Goal: Task Accomplishment & Management: Use online tool/utility

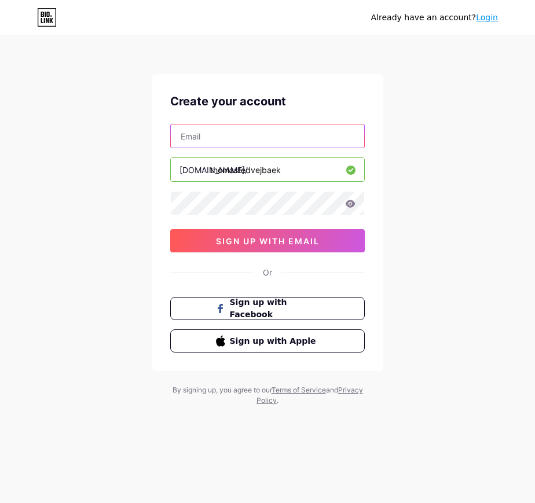
click at [264, 134] on input "text" at bounding box center [267, 136] width 193 height 23
type input "[EMAIL_ADDRESS][DOMAIN_NAME]"
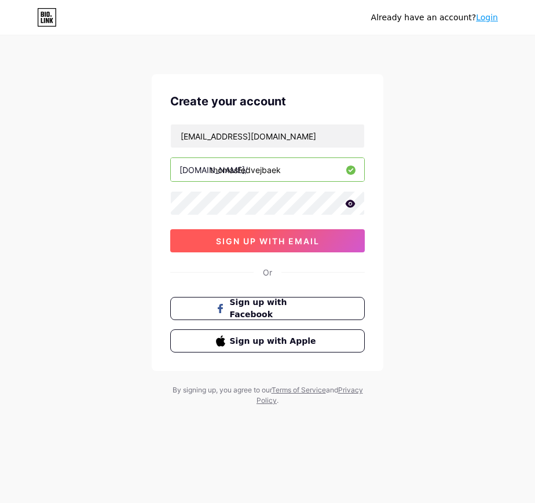
click at [209, 235] on button "sign up with email" at bounding box center [267, 240] width 195 height 23
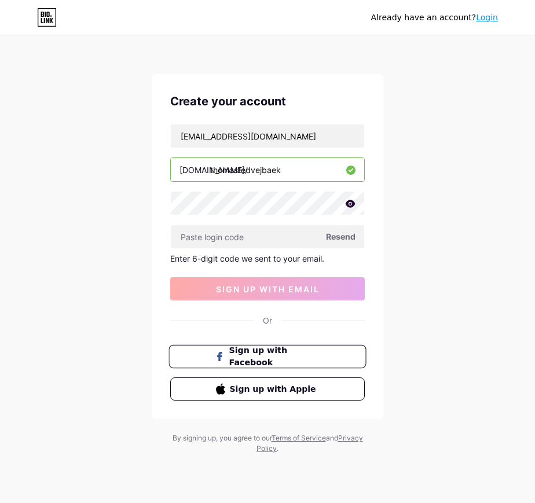
click at [253, 364] on button "Sign up with Facebook" at bounding box center [267, 357] width 197 height 24
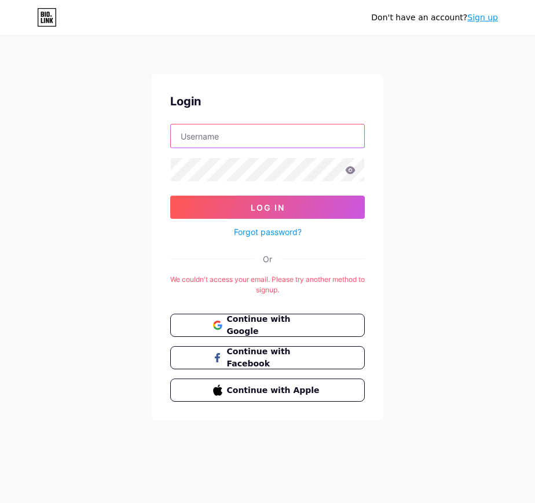
click at [194, 134] on input "text" at bounding box center [267, 136] width 193 height 23
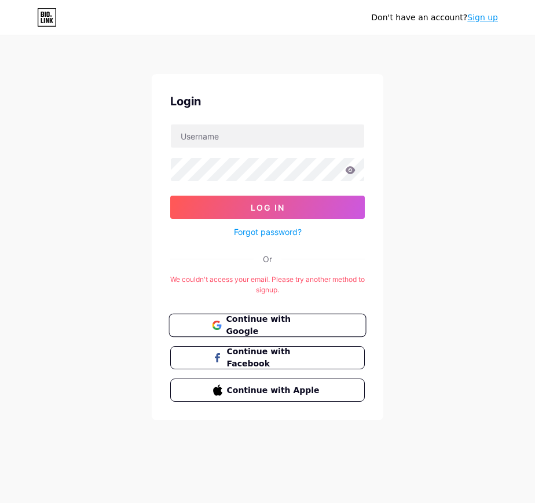
click at [198, 324] on button "Continue with Google" at bounding box center [267, 326] width 197 height 24
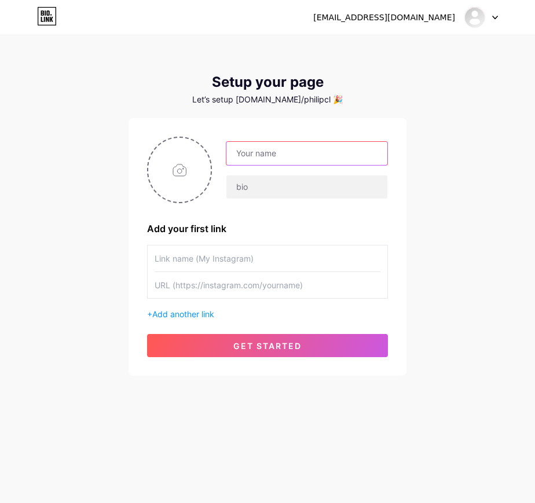
click at [249, 147] on input "text" at bounding box center [306, 153] width 161 height 23
click at [231, 258] on input "text" at bounding box center [268, 259] width 226 height 26
click at [246, 294] on input "text" at bounding box center [268, 285] width 226 height 26
click at [48, 19] on icon at bounding box center [47, 19] width 3 height 5
click at [258, 157] on input "text" at bounding box center [306, 153] width 161 height 23
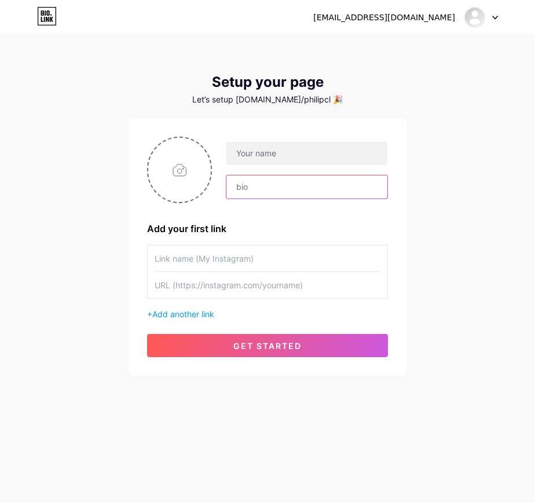
click at [251, 186] on input "text" at bounding box center [306, 186] width 161 height 23
type input "t"
type input "FEDtango tour billetter!"
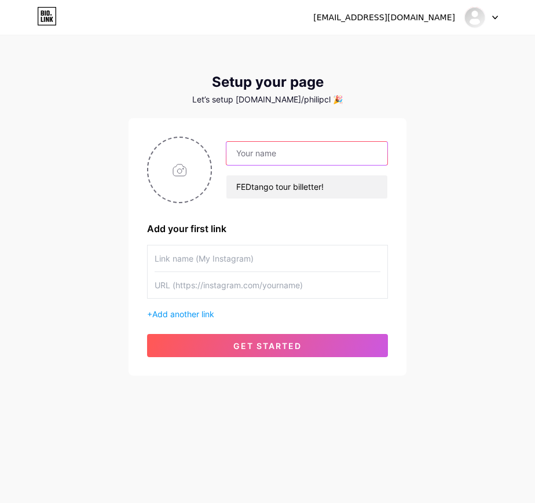
click at [283, 163] on input "text" at bounding box center [306, 153] width 161 height 23
drag, startPoint x: 350, startPoint y: 152, endPoint x: 200, endPoint y: 152, distance: 150.0
click at [200, 152] on div "[EMAIL_ADDRESS][DOMAIN_NAME] FEDtango tour billetter!" at bounding box center [267, 170] width 241 height 67
type input "Fed"
click at [220, 255] on input "text" at bounding box center [268, 259] width 226 height 26
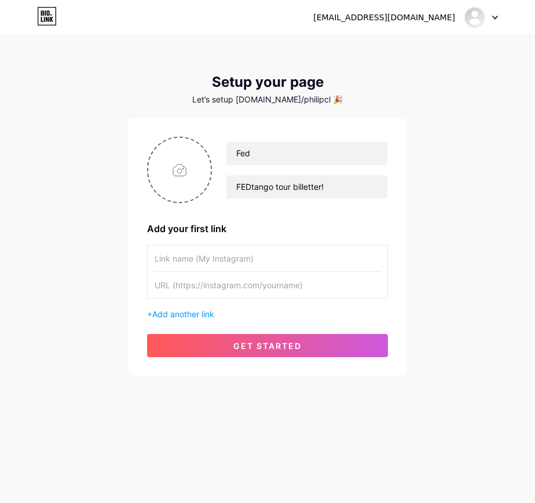
click at [223, 288] on input "text" at bounding box center [268, 285] width 226 height 26
paste input "[URL][DOMAIN_NAME]"
type input "[URL][DOMAIN_NAME]"
click at [225, 258] on input "text" at bounding box center [268, 259] width 226 height 26
paste input "thomasfedvejbaek"
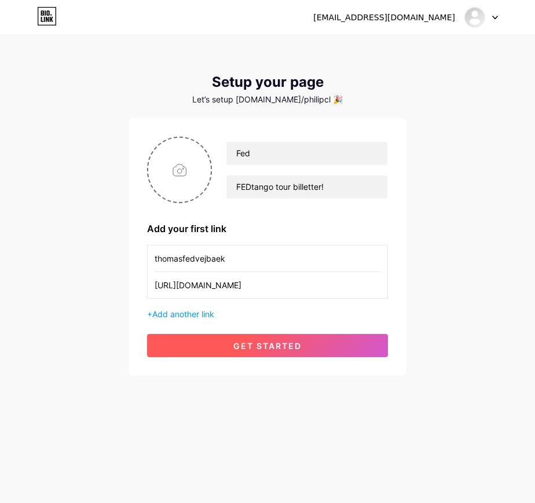
type input "thomasfedvejbaek"
click at [235, 342] on span "get started" at bounding box center [267, 346] width 68 height 10
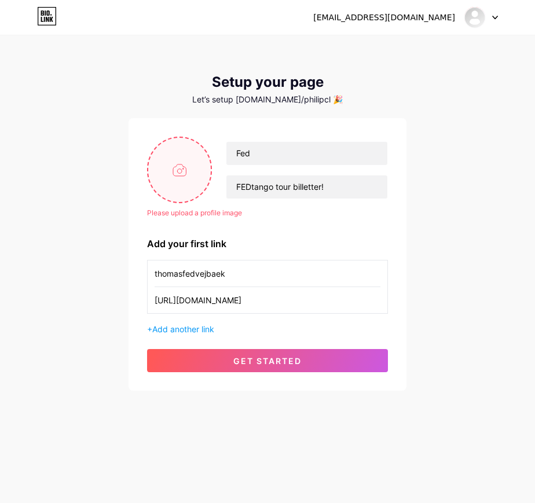
click at [181, 157] on input "file" at bounding box center [179, 170] width 63 height 64
type input "C:\fakepath\2025_02_25_SoundM_Portræt_Fed+LillePhilip_003.jpg"
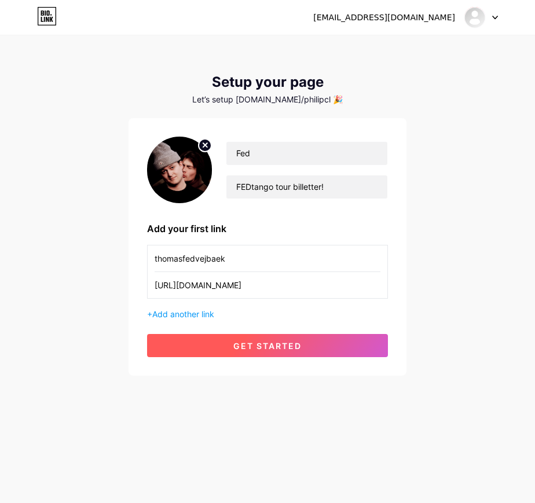
click at [321, 339] on button "get started" at bounding box center [267, 345] width 241 height 23
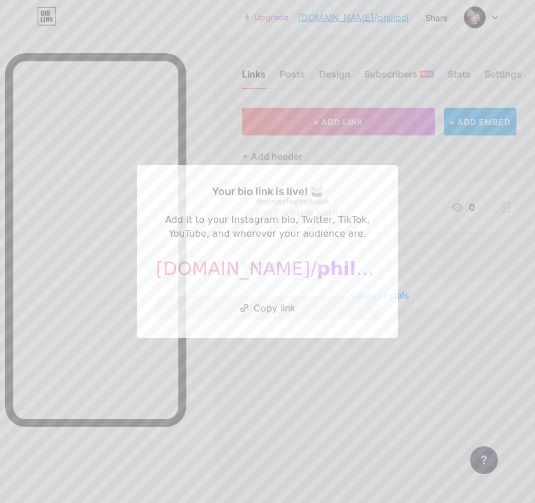
click at [440, 277] on div at bounding box center [267, 251] width 535 height 503
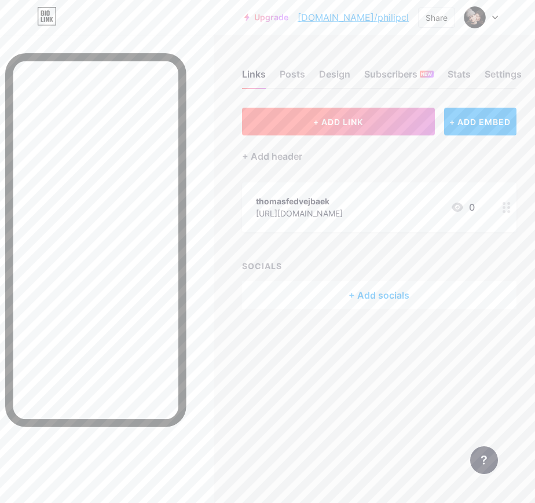
click at [341, 125] on span "+ ADD LINK" at bounding box center [338, 122] width 50 height 10
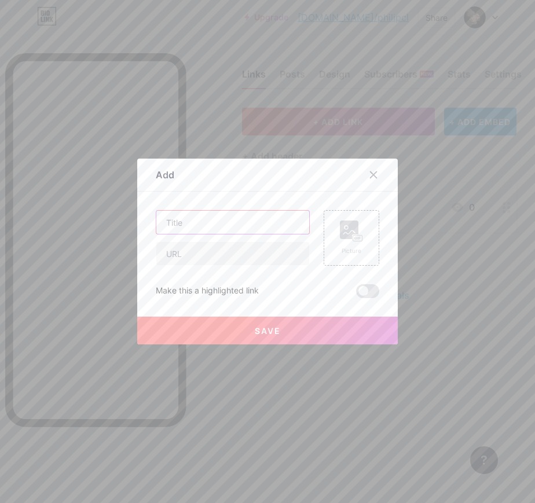
click at [234, 222] on input "text" at bounding box center [232, 222] width 153 height 23
type input "Kolding billetter!"
click at [215, 247] on input "text" at bounding box center [232, 253] width 153 height 23
paste input "[URL][DOMAIN_NAME]"
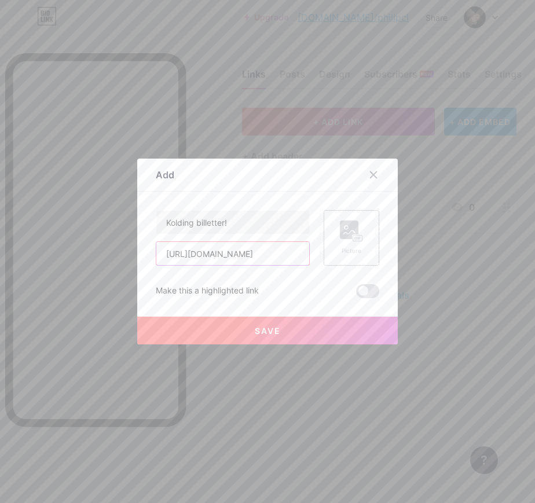
type input "[URL][DOMAIN_NAME]"
click at [349, 244] on div "Picture" at bounding box center [351, 238] width 23 height 35
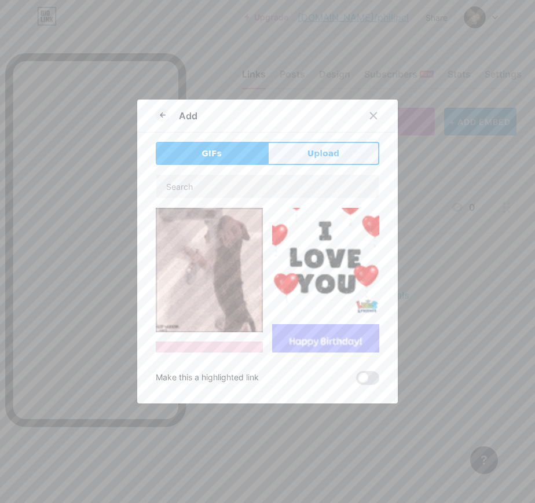
click at [298, 152] on button "Upload" at bounding box center [324, 153] width 112 height 23
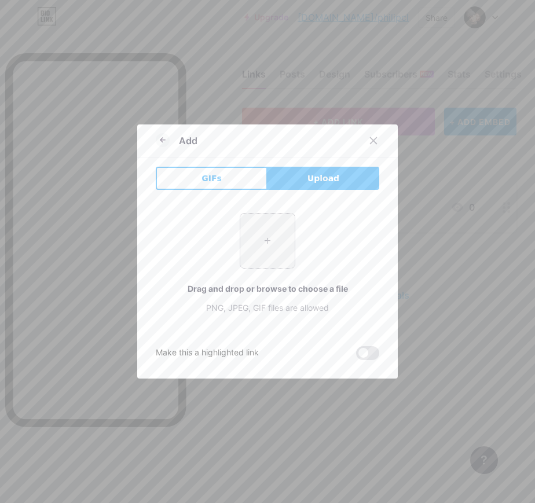
click at [279, 250] on input "file" at bounding box center [267, 241] width 54 height 54
type input "C:\fakepath\FEDtango Tour Kvadrat (ingen tekst).png"
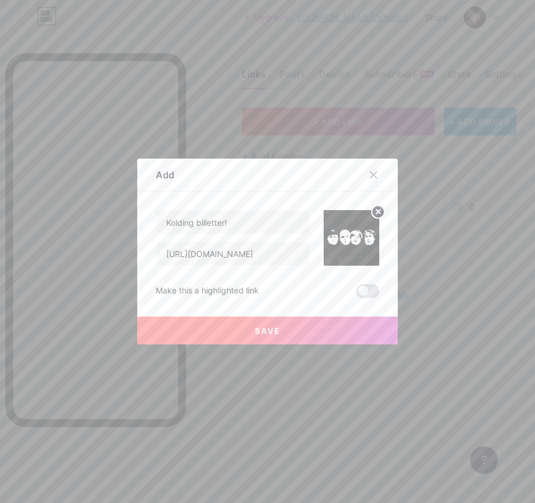
click at [272, 331] on span "Save" at bounding box center [268, 331] width 26 height 10
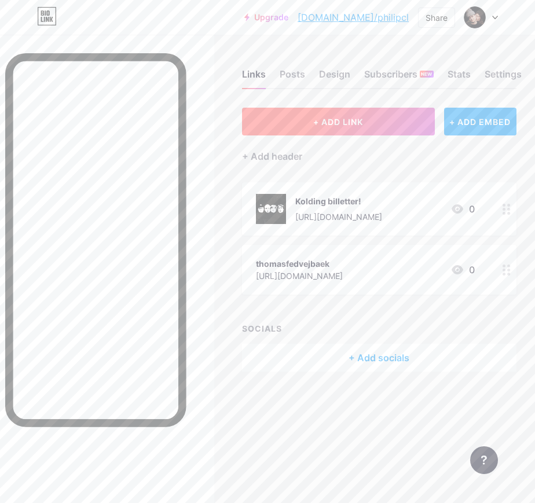
click at [357, 133] on button "+ ADD LINK" at bounding box center [338, 122] width 193 height 28
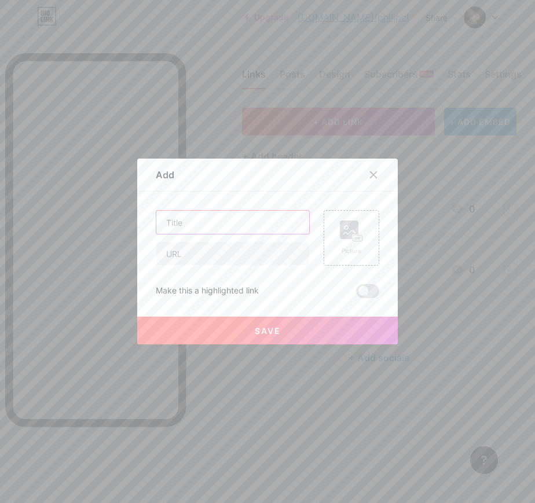
click at [188, 223] on input "text" at bounding box center [232, 222] width 153 height 23
click at [197, 225] on input "Århus biletter" at bounding box center [232, 222] width 153 height 23
type input "Århus billetter"
click at [344, 240] on icon at bounding box center [351, 231] width 23 height 21
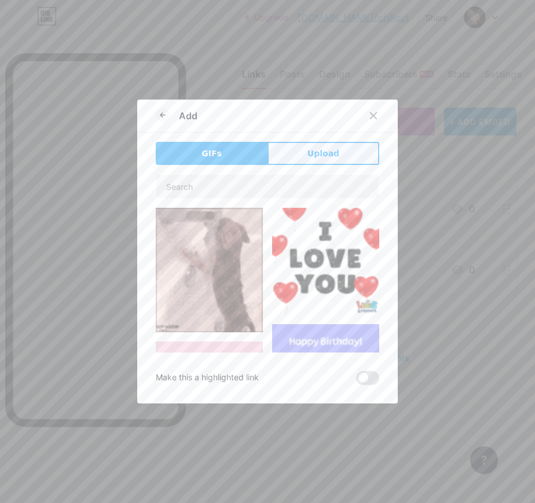
click at [316, 149] on span "Upload" at bounding box center [324, 154] width 32 height 12
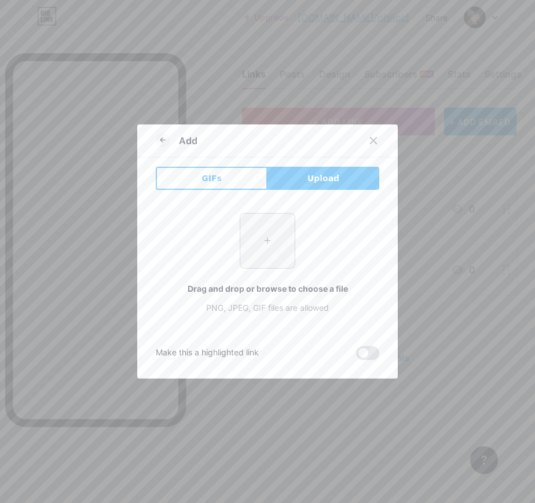
click at [269, 248] on input "file" at bounding box center [267, 241] width 54 height 54
type input "C:\fakepath\FEDtango Tour Kvadrat (ingen tekst).png"
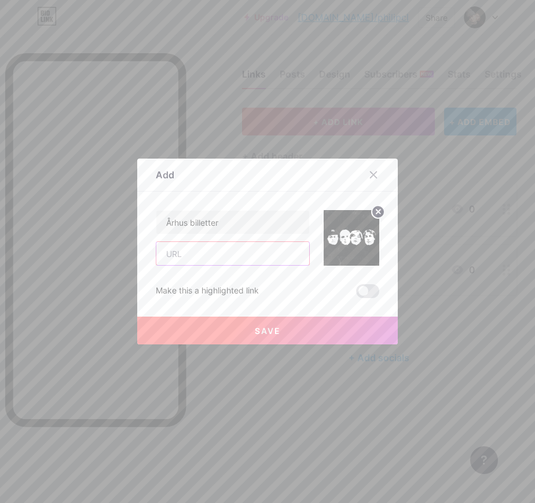
click at [232, 258] on input "text" at bounding box center [232, 253] width 153 height 23
paste input "[URL][DOMAIN_NAME]"
type input "[URL][DOMAIN_NAME]"
click at [255, 330] on span "Save" at bounding box center [268, 331] width 26 height 10
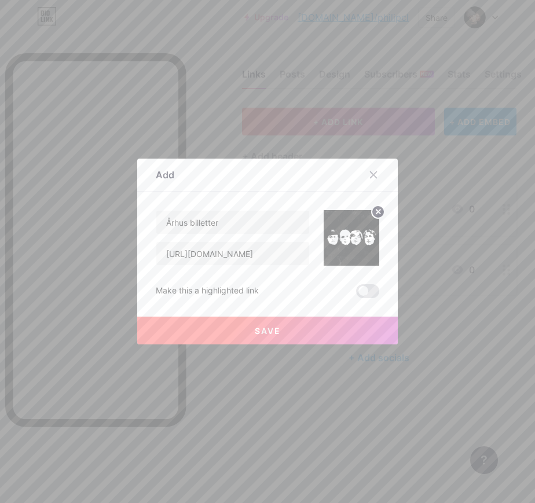
scroll to position [0, 0]
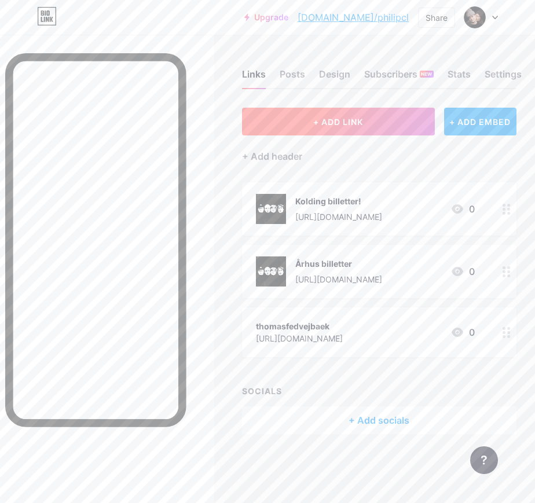
click at [349, 118] on span "+ ADD LINK" at bounding box center [338, 122] width 50 height 10
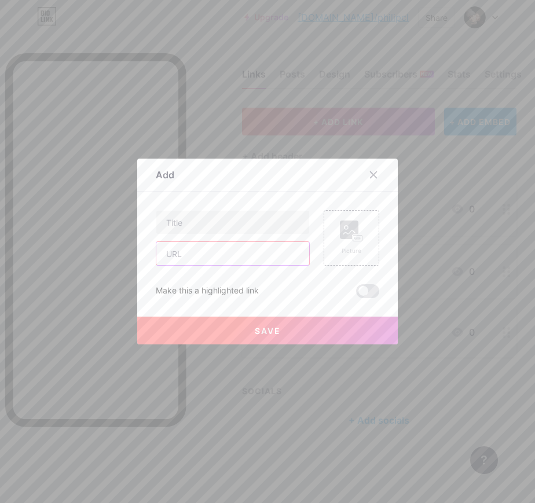
click at [196, 254] on input "text" at bounding box center [232, 253] width 153 height 23
paste input "[URL][DOMAIN_NAME]"
type input "[URL][DOMAIN_NAME]"
click at [207, 225] on input "text" at bounding box center [232, 222] width 153 height 23
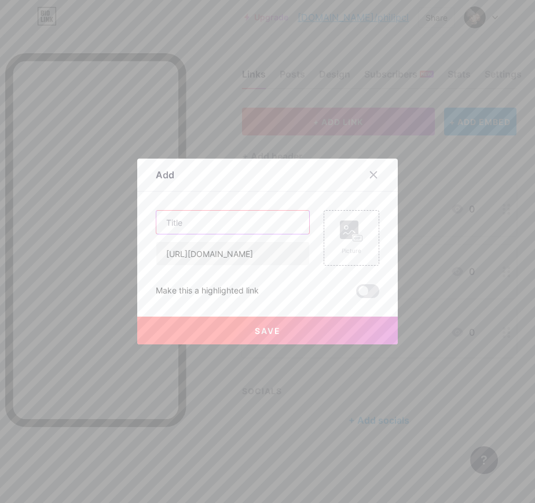
scroll to position [0, 0]
type input "København billetter"
drag, startPoint x: 317, startPoint y: 173, endPoint x: 265, endPoint y: 220, distance: 70.5
click at [265, 220] on div "Add Content YouTube Play YouTube video without leaving your page. ADD Vimeo Pla…" at bounding box center [267, 252] width 261 height 186
click at [250, 331] on button "Save" at bounding box center [267, 331] width 261 height 28
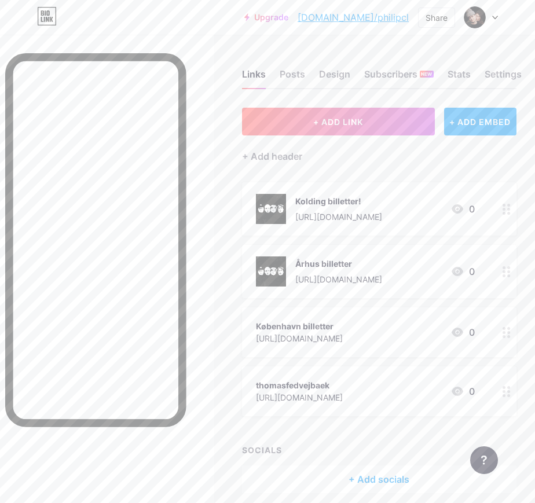
click at [507, 332] on circle at bounding box center [508, 332] width 3 height 3
click at [365, 209] on div "Picture" at bounding box center [352, 217] width 56 height 56
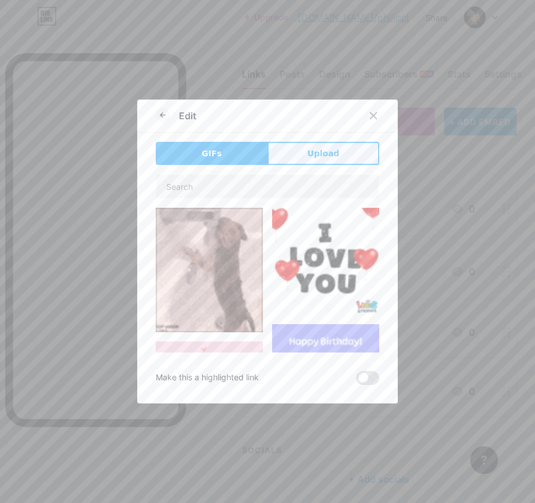
click at [316, 149] on span "Upload" at bounding box center [324, 154] width 32 height 12
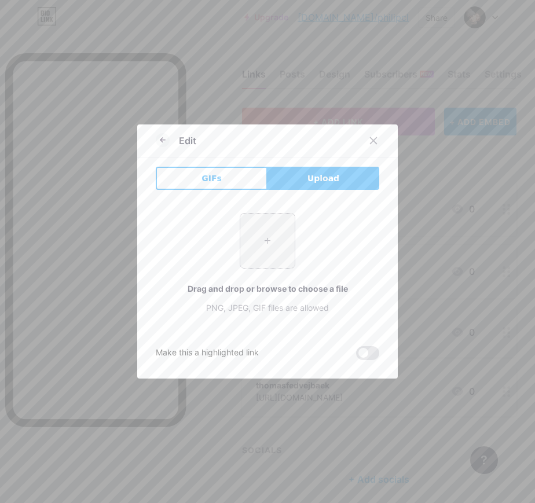
click at [268, 264] on input "file" at bounding box center [267, 241] width 54 height 54
type input "C:\fakepath\FEDtango Tour Kvadrat (ingen tekst).png"
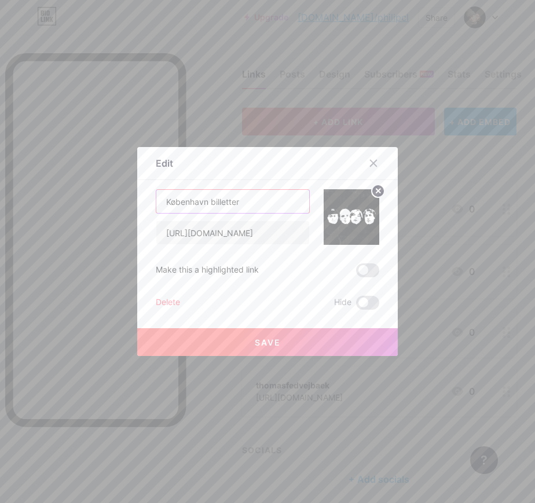
click at [248, 206] on input "København billetter" at bounding box center [232, 201] width 153 height 23
type input "København billetter!"
click at [247, 337] on button "Save" at bounding box center [267, 342] width 261 height 28
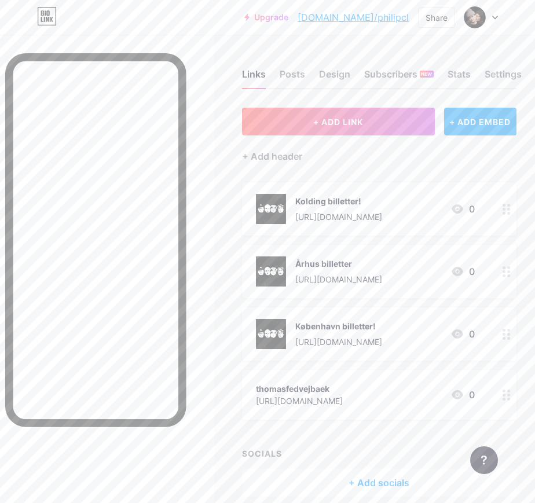
click at [505, 276] on circle at bounding box center [504, 276] width 3 height 3
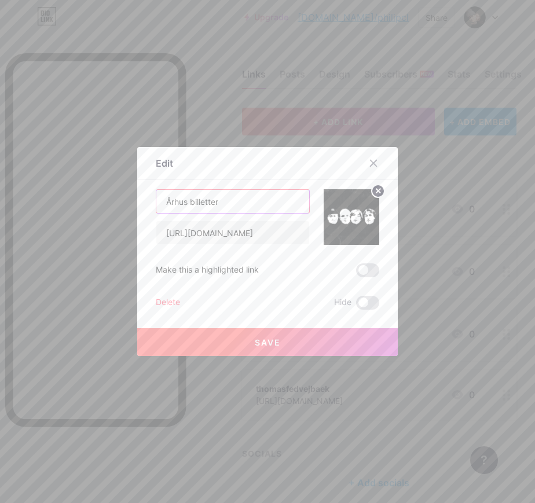
click at [236, 206] on input "Århus billetter" at bounding box center [232, 201] width 153 height 23
type input "Århus billetter!"
click at [244, 340] on button "Save" at bounding box center [267, 342] width 261 height 28
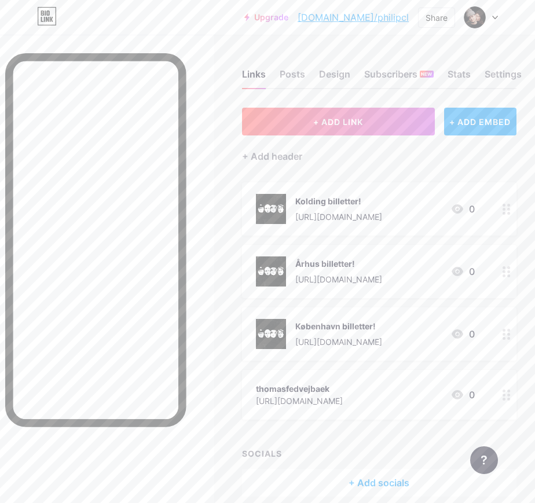
scroll to position [51, 0]
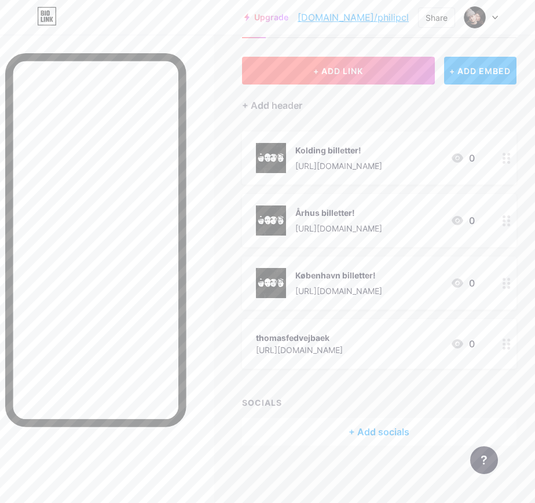
click at [346, 79] on button "+ ADD LINK" at bounding box center [338, 71] width 193 height 28
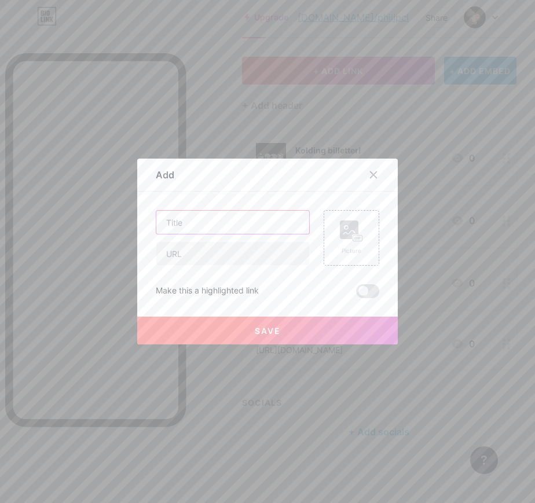
click at [233, 221] on input "text" at bounding box center [232, 222] width 153 height 23
type input "Odense billetter!"
click at [348, 240] on icon at bounding box center [351, 231] width 23 height 21
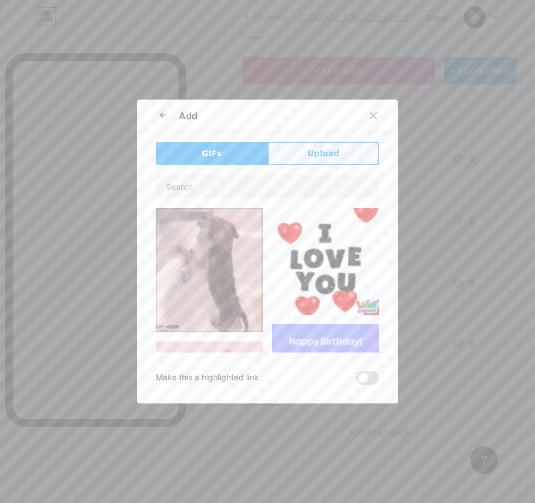
click at [296, 144] on button "Upload" at bounding box center [324, 153] width 112 height 23
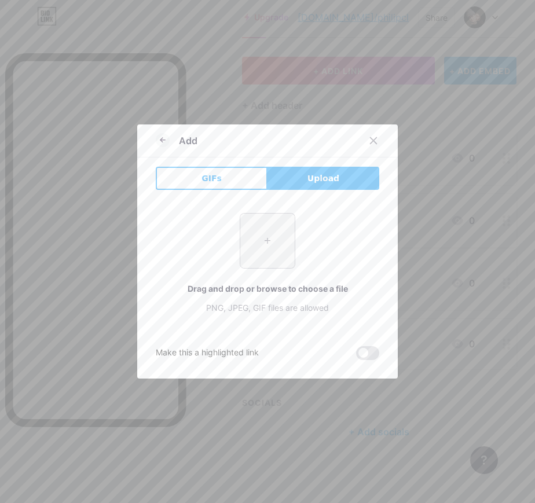
click at [265, 241] on input "file" at bounding box center [267, 241] width 54 height 54
type input "C:\fakepath\FEDtango Tour Kvadrat (ingen tekst).png"
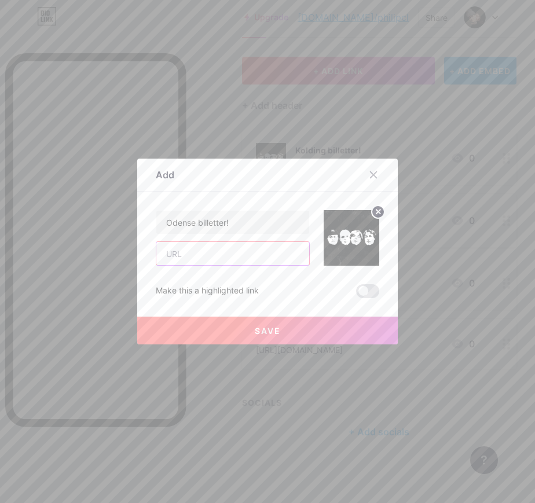
click at [199, 258] on input "text" at bounding box center [232, 253] width 153 height 23
paste input "[URL][DOMAIN_NAME]"
type input "[URL][DOMAIN_NAME]"
click at [250, 335] on button "Save" at bounding box center [267, 331] width 261 height 28
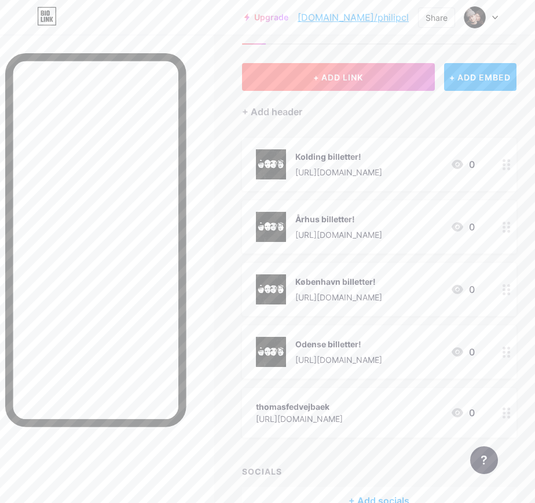
scroll to position [0, 0]
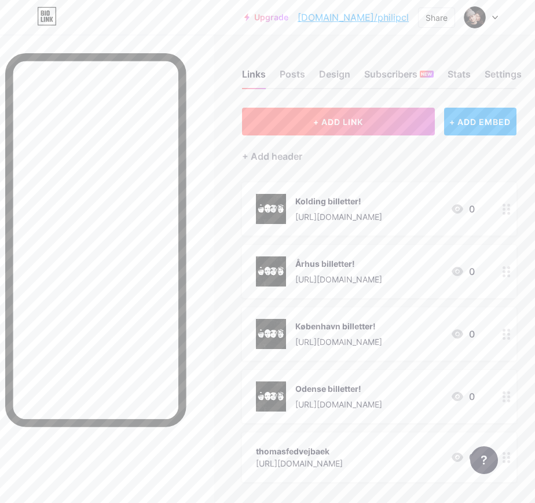
click at [330, 117] on span "+ ADD LINK" at bounding box center [338, 122] width 50 height 10
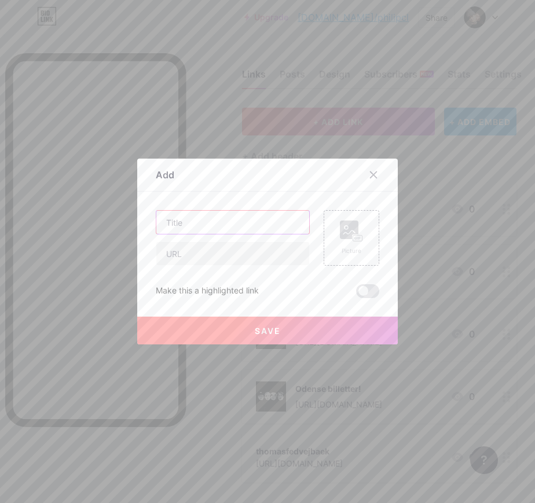
click at [198, 222] on input "text" at bounding box center [232, 222] width 153 height 23
click at [189, 254] on input "text" at bounding box center [232, 253] width 153 height 23
paste input "[URL][DOMAIN_NAME]"
type input "[URL][DOMAIN_NAME]"
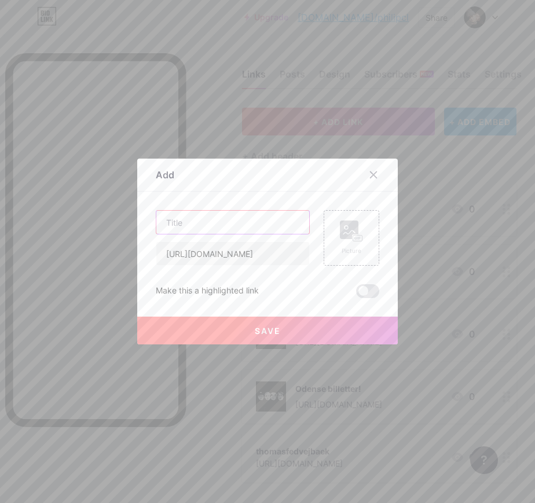
click at [196, 225] on input "text" at bounding box center [232, 222] width 153 height 23
type input "Esbjerg billetter!"
click at [257, 330] on span "Save" at bounding box center [268, 331] width 26 height 10
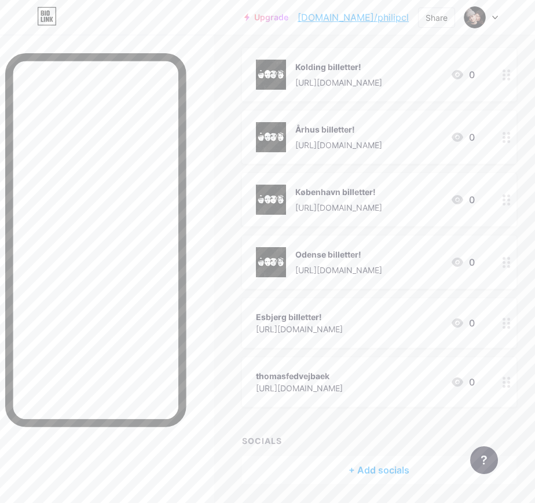
scroll to position [173, 0]
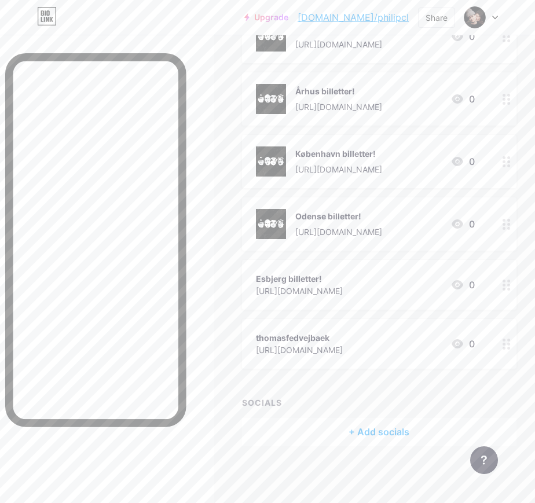
click at [509, 347] on circle at bounding box center [508, 348] width 3 height 3
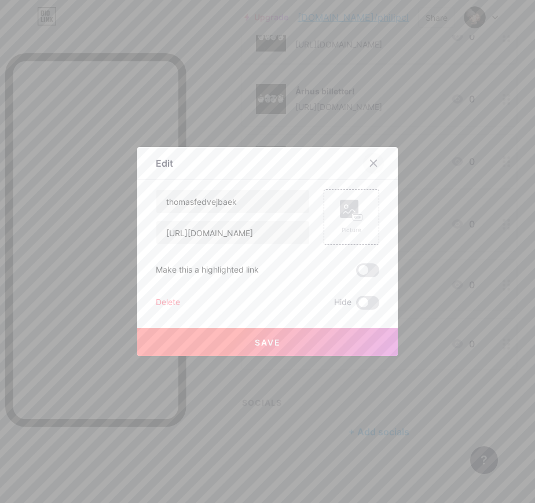
click at [376, 166] on icon at bounding box center [374, 163] width 6 height 6
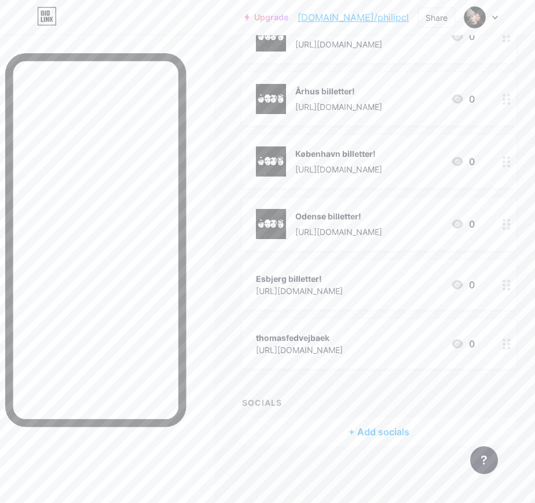
click at [506, 343] on icon at bounding box center [507, 344] width 8 height 11
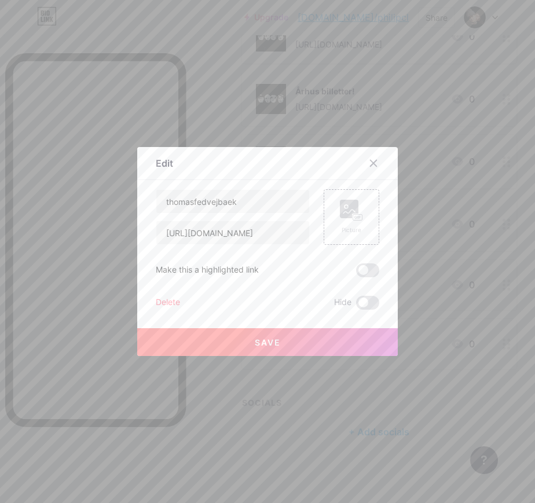
click at [164, 299] on div "Delete" at bounding box center [168, 303] width 24 height 14
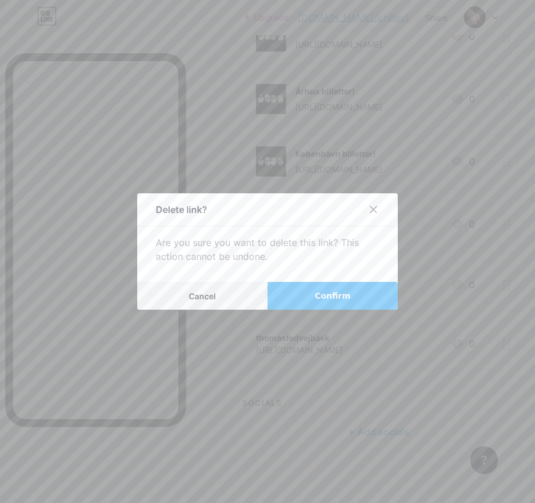
click at [348, 297] on span "Confirm" at bounding box center [333, 296] width 36 height 12
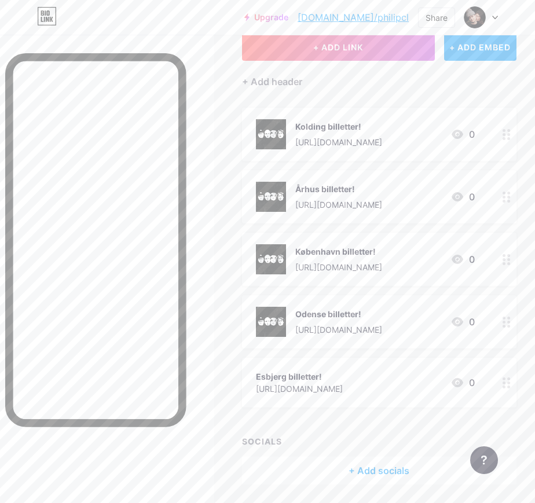
scroll to position [81, 0]
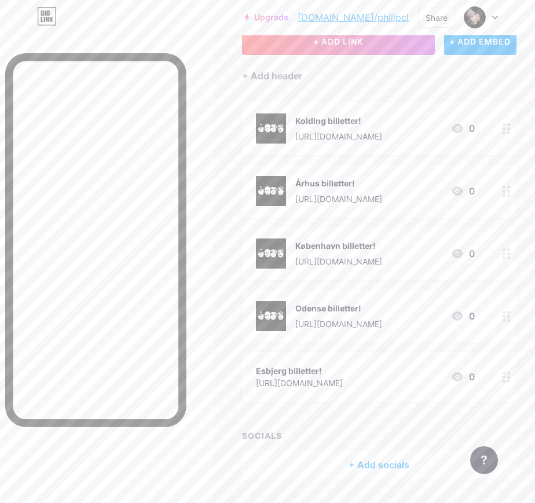
click at [507, 379] on icon at bounding box center [507, 377] width 8 height 11
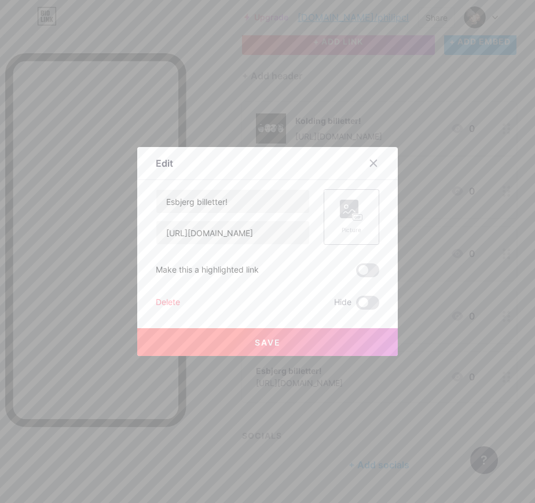
click at [355, 208] on rect at bounding box center [349, 209] width 19 height 19
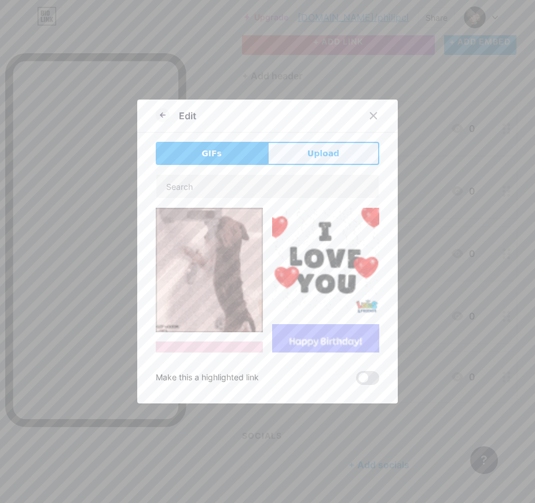
click at [319, 148] on span "Upload" at bounding box center [324, 154] width 32 height 12
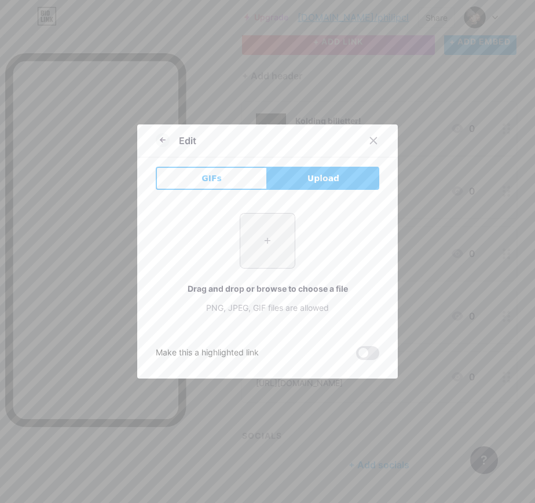
click at [263, 247] on input "file" at bounding box center [267, 241] width 54 height 54
type input "C:\fakepath\FEDtango Tour Kvadrat (ingen tekst).png"
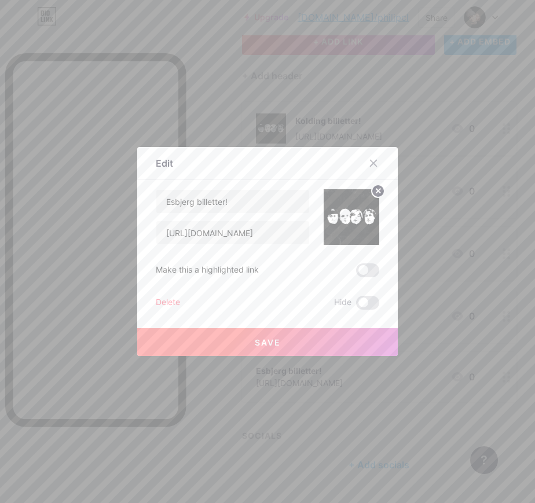
click at [285, 339] on button "Save" at bounding box center [267, 342] width 261 height 28
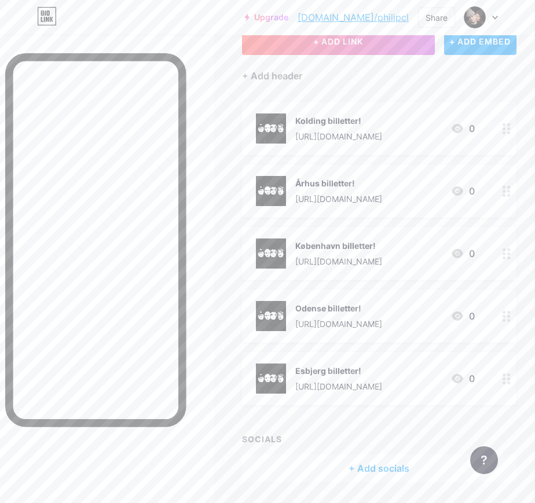
scroll to position [0, 0]
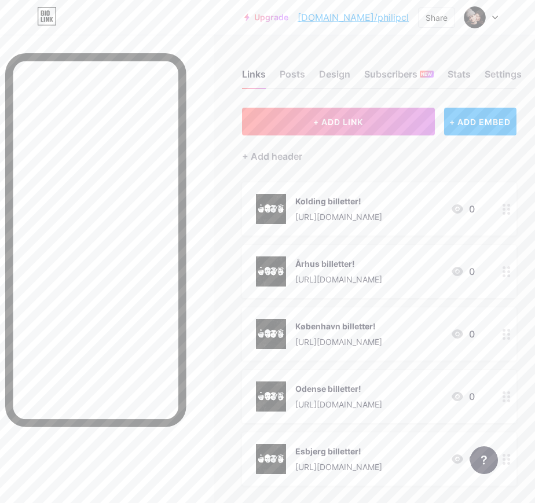
click at [495, 17] on icon at bounding box center [495, 18] width 6 height 4
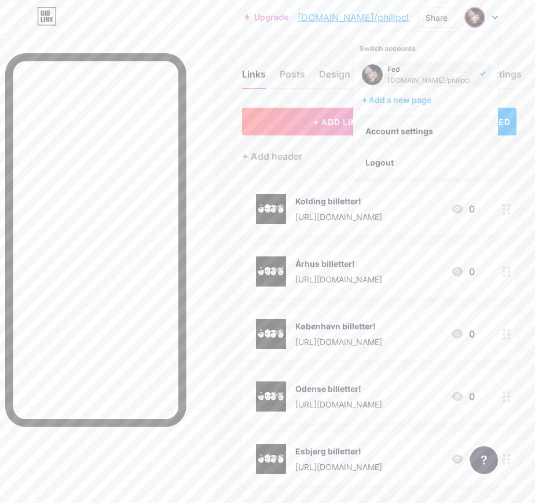
click at [382, 131] on link "Account settings" at bounding box center [426, 131] width 144 height 31
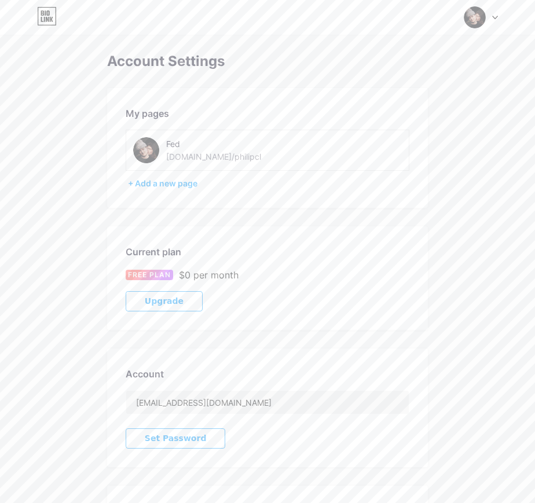
click at [146, 147] on img at bounding box center [146, 150] width 26 height 26
click at [137, 148] on img at bounding box center [146, 150] width 26 height 26
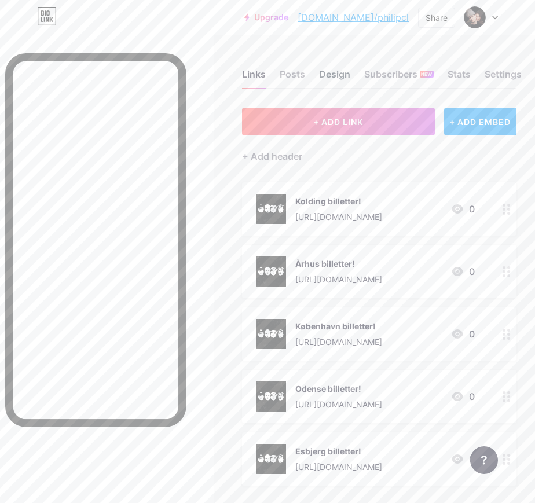
click at [332, 74] on div "Design" at bounding box center [334, 77] width 31 height 21
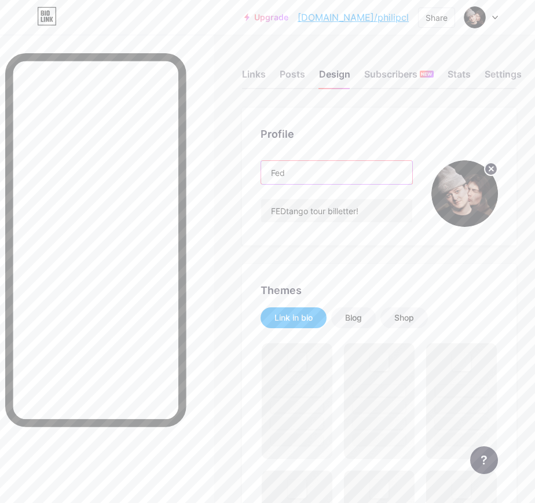
click at [321, 176] on input "Fed" at bounding box center [336, 172] width 151 height 23
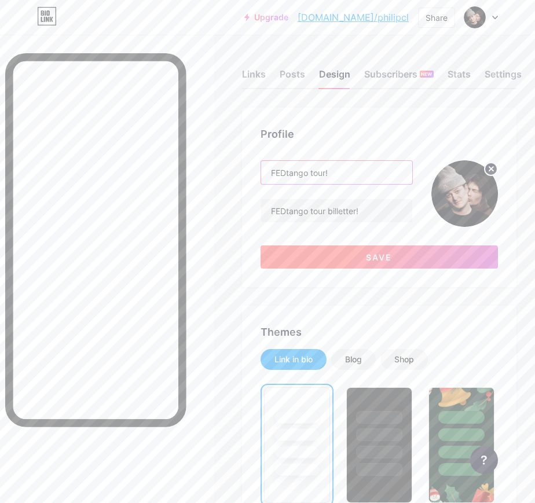
type input "FEDtango tour!"
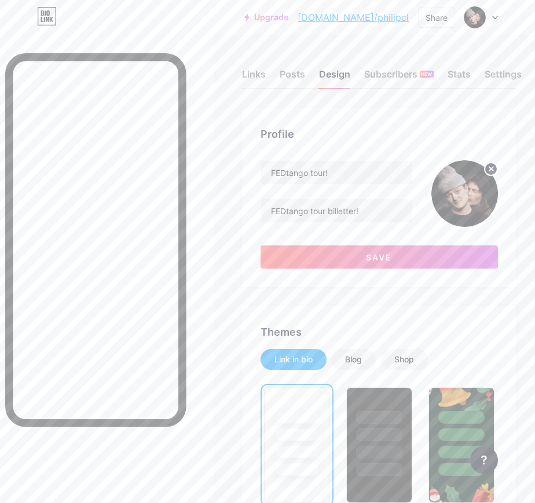
drag, startPoint x: 350, startPoint y: 250, endPoint x: 397, endPoint y: 158, distance: 103.6
click at [397, 158] on div "Profile FEDtango tour! FEDtango tour billetter! Save" at bounding box center [379, 198] width 275 height 180
click at [491, 168] on circle at bounding box center [491, 169] width 13 height 13
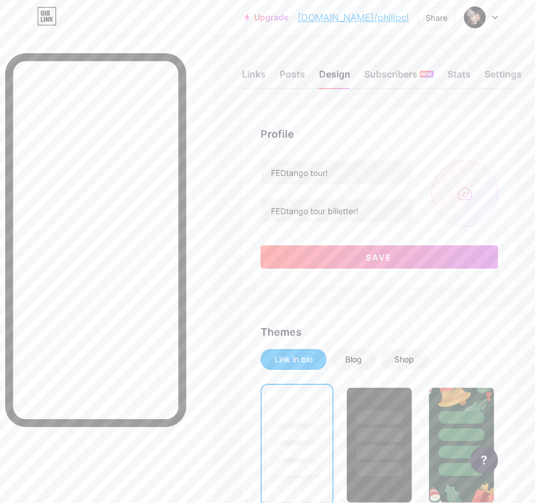
click at [456, 193] on input "file" at bounding box center [464, 193] width 67 height 67
type input "C:\fakepath\FEDtango Tour Kvadrat (2).png"
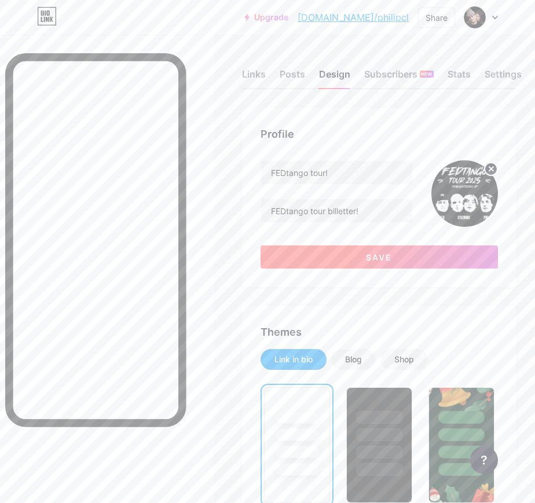
click at [422, 252] on button "Save" at bounding box center [379, 257] width 237 height 23
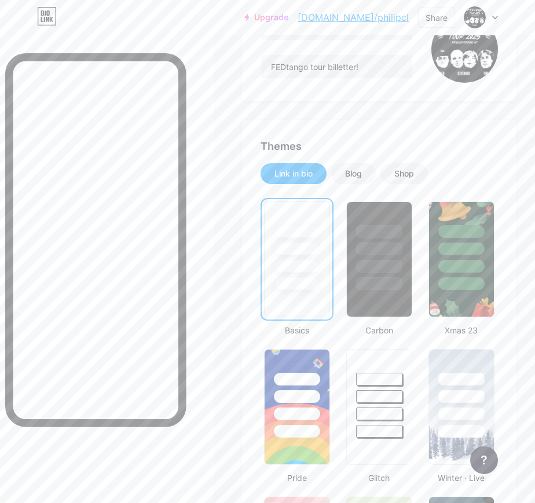
scroll to position [250, 0]
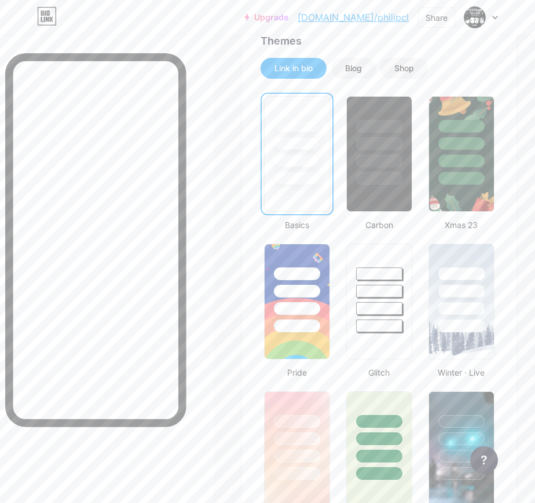
click at [332, 152] on div at bounding box center [297, 154] width 73 height 123
click at [371, 153] on div at bounding box center [379, 140] width 67 height 91
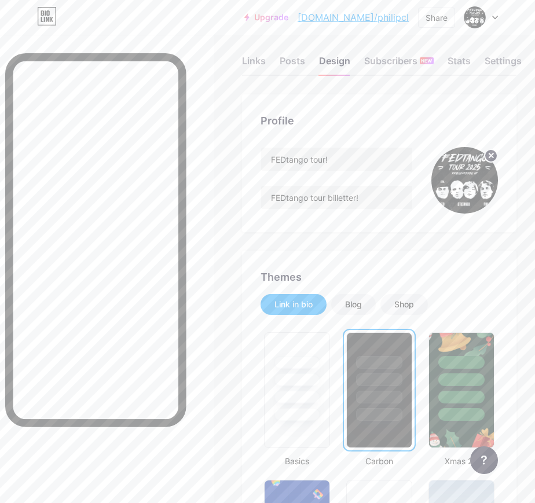
scroll to position [0, 0]
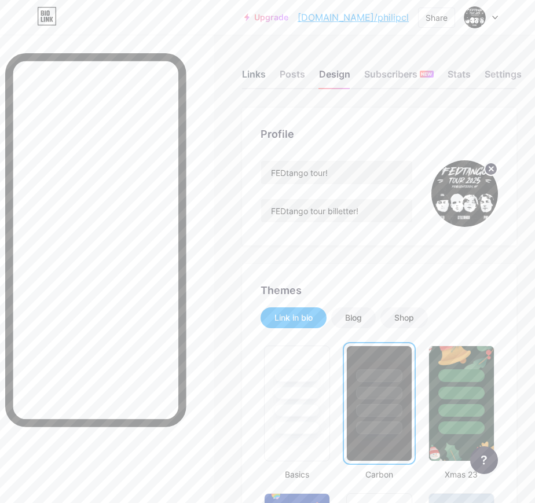
click at [247, 68] on div "Links" at bounding box center [254, 77] width 24 height 21
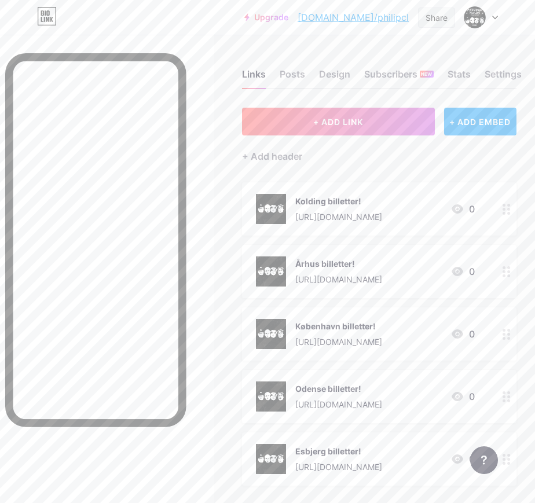
click at [437, 16] on div "Share" at bounding box center [437, 18] width 22 height 12
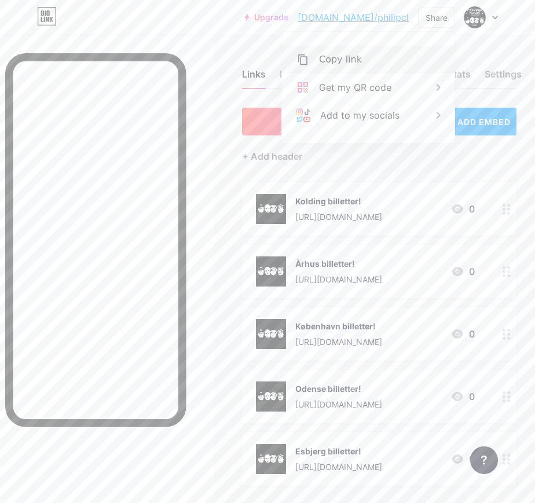
click at [354, 56] on div "Copy link" at bounding box center [340, 60] width 43 height 14
click at [481, 12] on img at bounding box center [475, 17] width 19 height 19
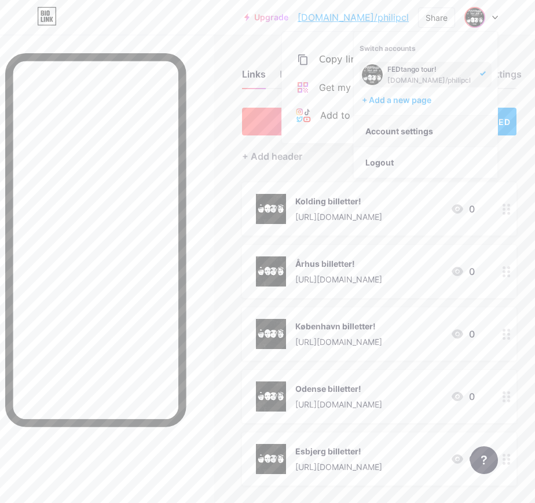
click at [402, 130] on link "Account settings" at bounding box center [426, 131] width 144 height 31
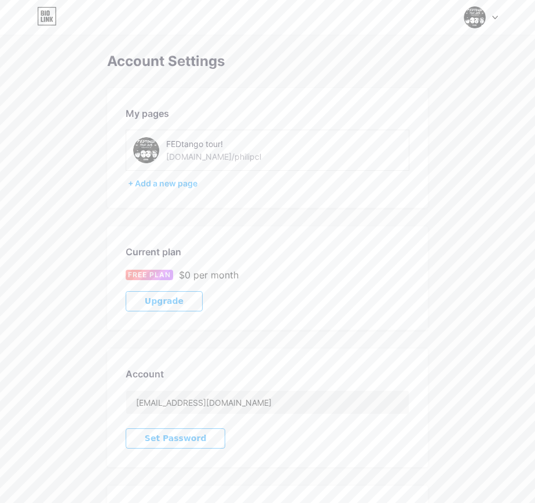
click at [190, 149] on div "FEDtango tour! [DOMAIN_NAME]/philipcl" at bounding box center [239, 150] width 147 height 26
click at [190, 145] on div "FEDtango tour!" at bounding box center [239, 144] width 147 height 12
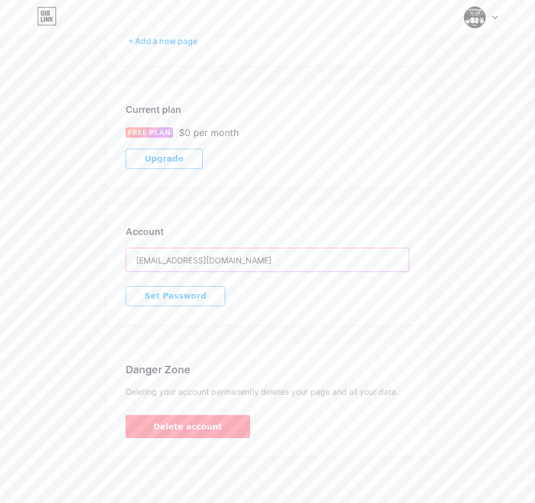
drag, startPoint x: 248, startPoint y: 262, endPoint x: 276, endPoint y: 248, distance: 31.3
click at [276, 248] on input "[EMAIL_ADDRESS][DOMAIN_NAME]" at bounding box center [267, 259] width 283 height 23
click at [258, 287] on div "Account [EMAIL_ADDRESS][DOMAIN_NAME] Set Password" at bounding box center [267, 265] width 321 height 119
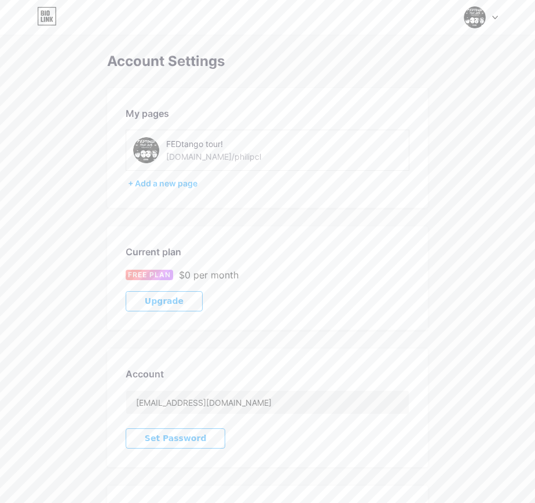
click at [481, 19] on img at bounding box center [475, 17] width 22 height 22
click at [380, 125] on link "Dashboard" at bounding box center [426, 131] width 144 height 31
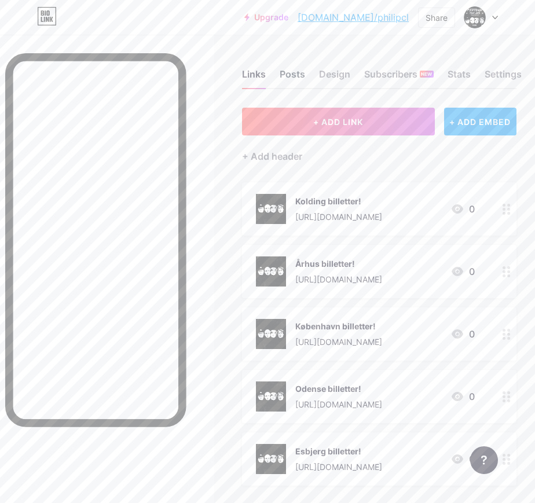
click at [291, 68] on div "Posts" at bounding box center [292, 77] width 25 height 21
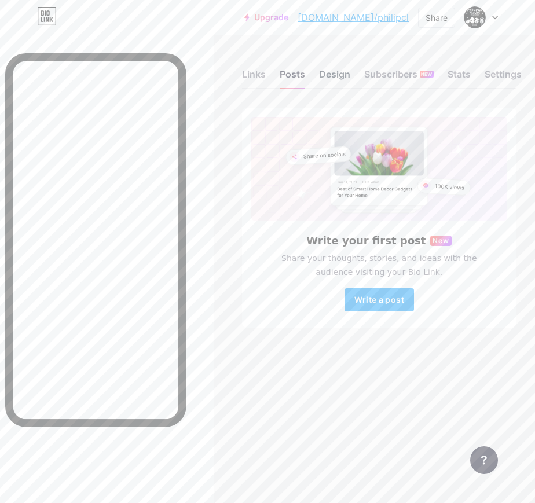
click at [337, 71] on div "Design" at bounding box center [334, 77] width 31 height 21
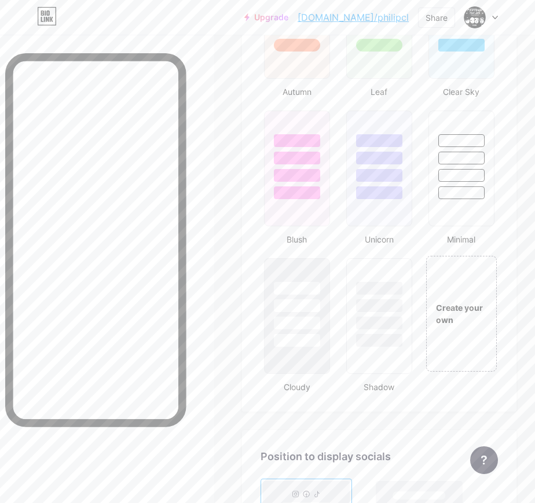
scroll to position [1442, 0]
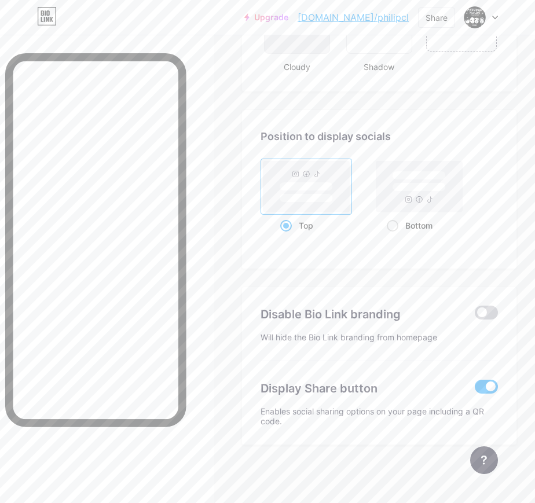
click at [489, 314] on span at bounding box center [486, 313] width 23 height 14
click at [475, 316] on input "checkbox" at bounding box center [475, 316] width 0 height 0
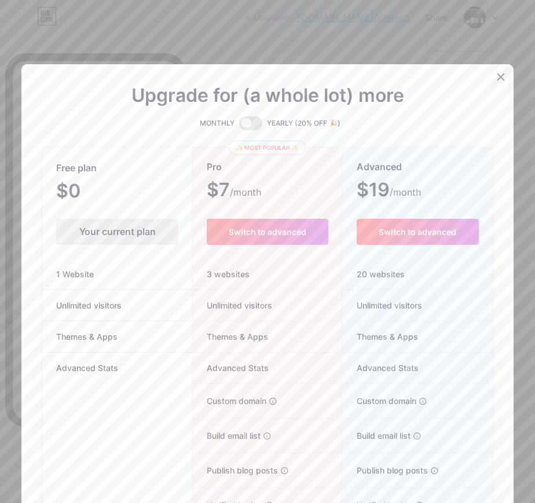
click at [504, 72] on icon at bounding box center [500, 76] width 9 height 9
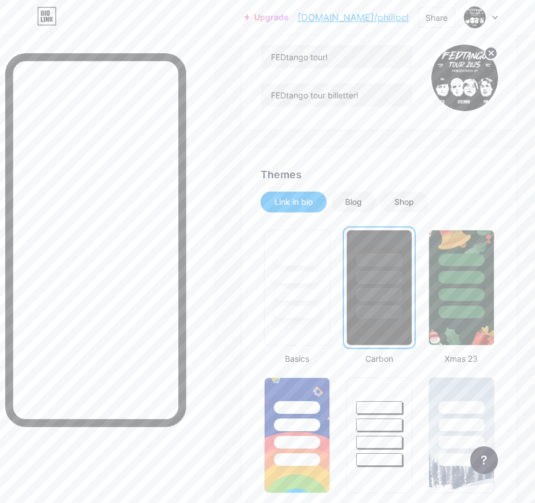
scroll to position [0, 0]
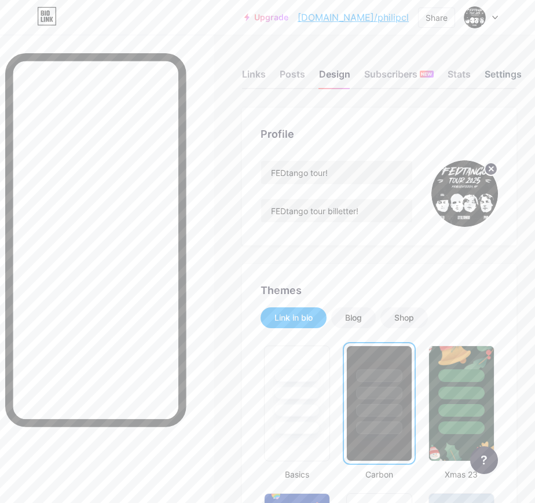
click at [504, 75] on div "Settings" at bounding box center [503, 77] width 37 height 21
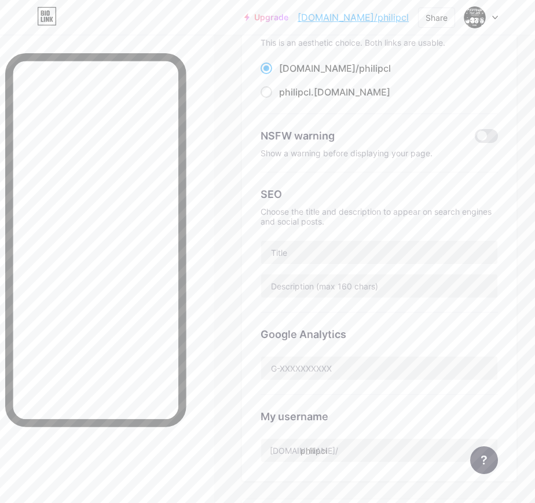
scroll to position [112, 0]
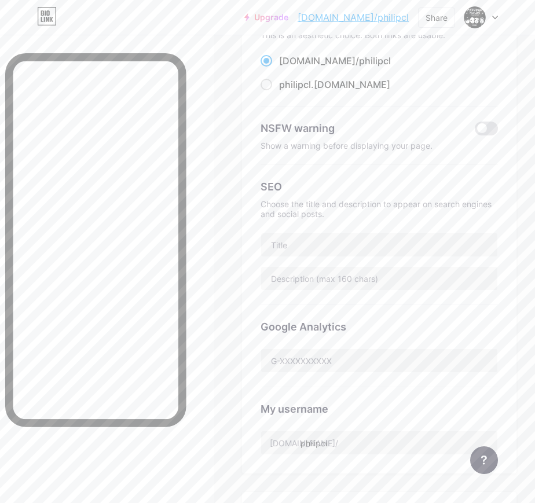
click at [496, 19] on div at bounding box center [481, 17] width 34 height 21
